Goal: Find specific page/section: Find specific page/section

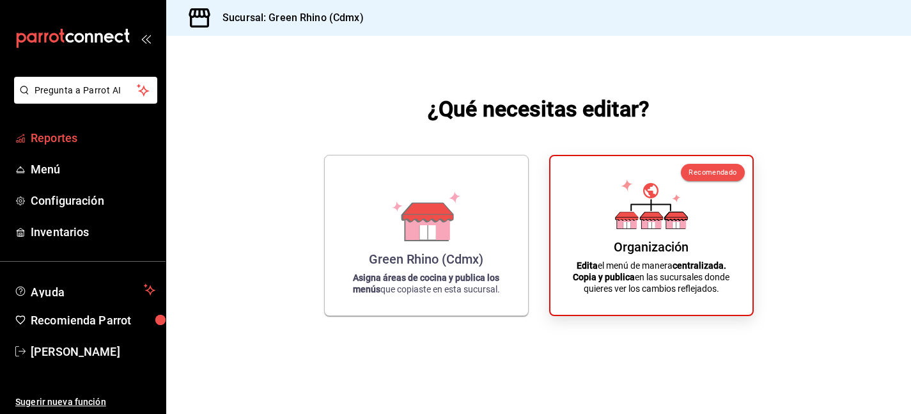
click at [100, 127] on link "Reportes" at bounding box center [83, 137] width 166 height 27
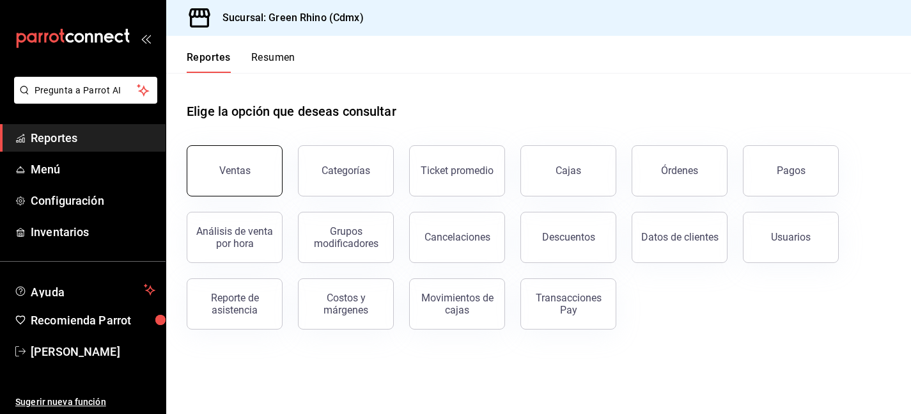
click at [241, 189] on button "Ventas" at bounding box center [235, 170] width 96 height 51
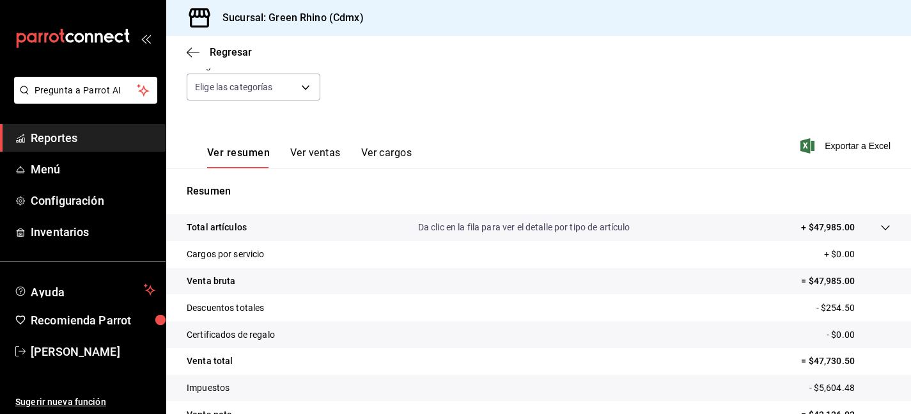
scroll to position [137, 0]
